Goal: Task Accomplishment & Management: Use online tool/utility

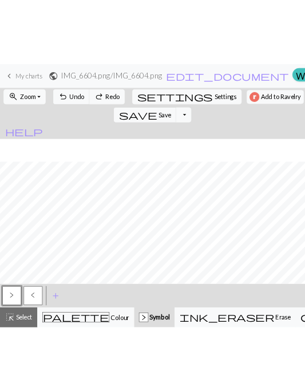
scroll to position [33, 0]
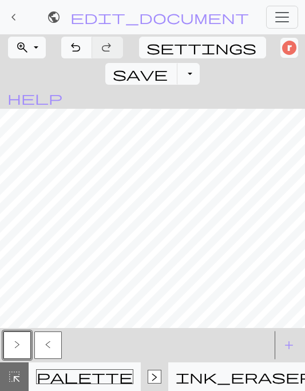
click at [48, 345] on span "<" at bounding box center [48, 344] width 6 height 9
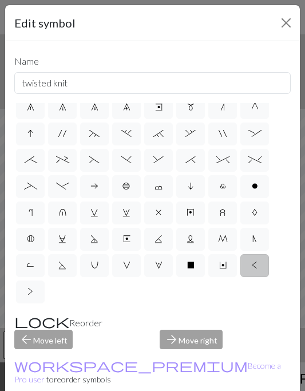
scroll to position [45, 0]
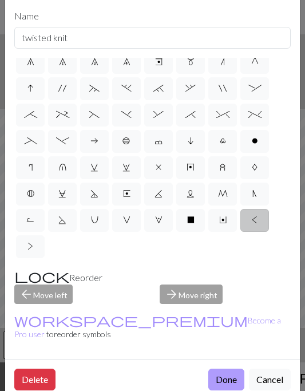
click at [216, 369] on button "Done" at bounding box center [226, 380] width 36 height 22
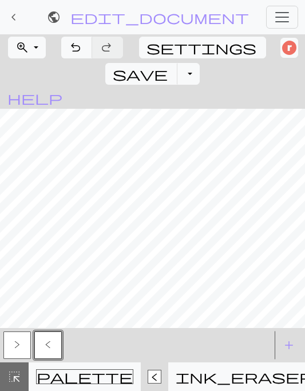
click at [8, 342] on button ">" at bounding box center [16, 345] width 27 height 27
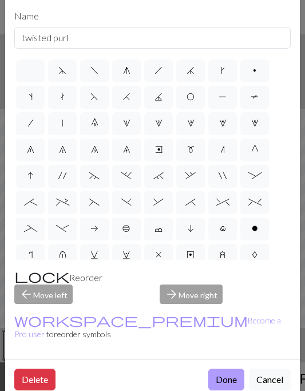
click at [214, 369] on button "Done" at bounding box center [226, 380] width 36 height 22
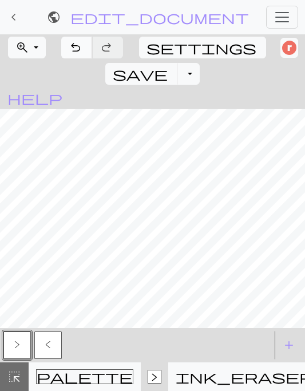
click at [81, 49] on span "undo" at bounding box center [76, 48] width 14 height 16
click at [81, 50] on span "undo" at bounding box center [76, 48] width 14 height 16
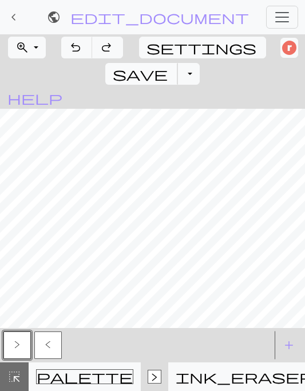
click at [178, 63] on button "save Save Save" at bounding box center [141, 74] width 73 height 22
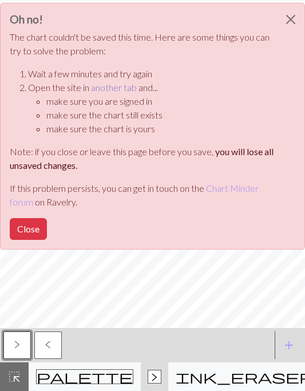
click at [113, 89] on link "another tab" at bounding box center [114, 87] width 46 height 11
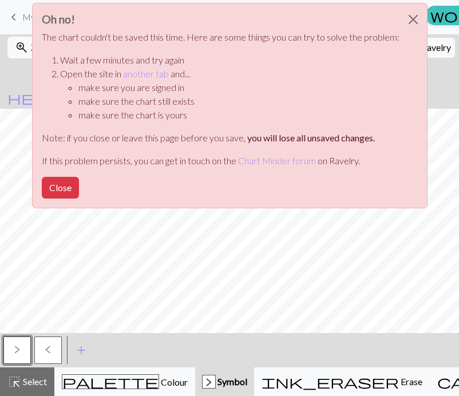
scroll to position [19, 0]
click at [411, 18] on button "Close" at bounding box center [413, 19] width 27 height 32
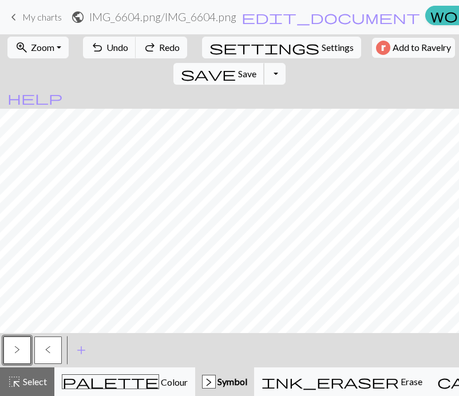
click at [236, 66] on span "save" at bounding box center [208, 74] width 55 height 16
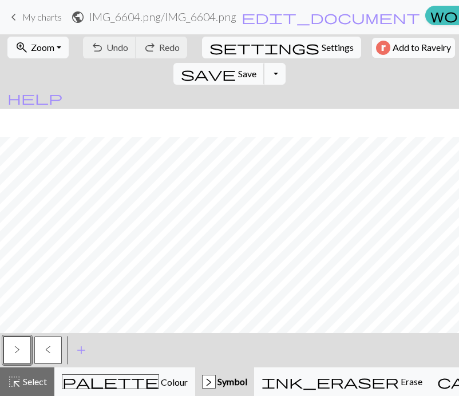
scroll to position [28, 0]
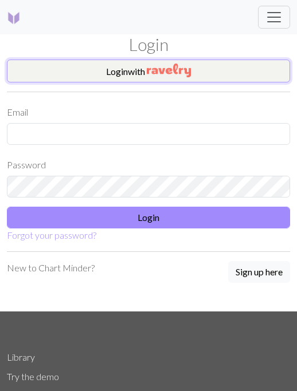
click at [164, 62] on button "Login with" at bounding box center [148, 71] width 283 height 23
